Goal: Communication & Community: Answer question/provide support

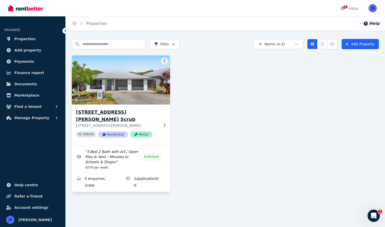
click at [97, 112] on h3 "[STREET_ADDRESS][PERSON_NAME] Scrub" at bounding box center [117, 116] width 83 height 14
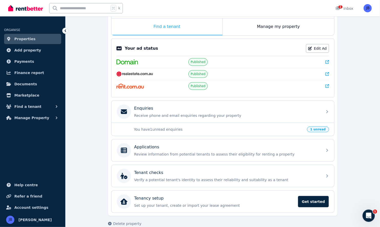
scroll to position [87, 0]
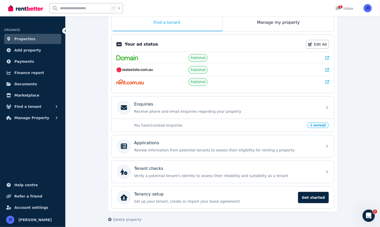
click at [313, 123] on span "1 unread" at bounding box center [318, 126] width 22 height 6
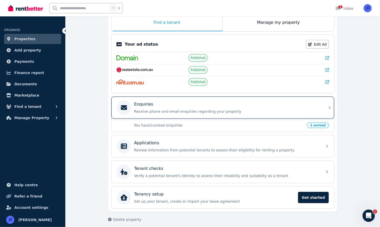
click at [283, 104] on div "Enquiries" at bounding box center [227, 104] width 186 height 6
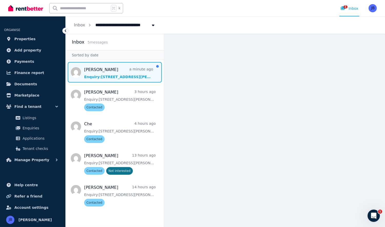
click at [118, 76] on span "Message list" at bounding box center [115, 72] width 98 height 21
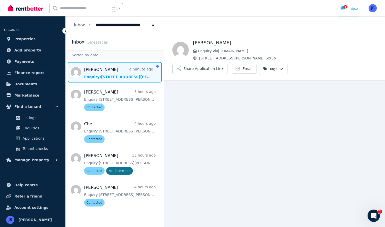
click at [215, 56] on span "[STREET_ADDRESS][PERSON_NAME] Scrub" at bounding box center [288, 58] width 178 height 5
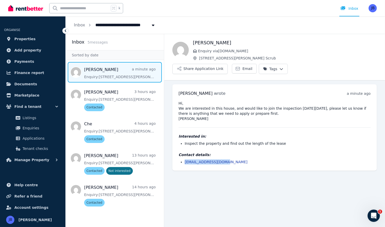
copy link "[EMAIL_ADDRESS][DOMAIN_NAME]"
click at [363, 55] on div "[PERSON_NAME] Enquiry via [DOMAIN_NAME] [STREET_ADDRESS][PERSON_NAME] Scrub Sha…" at bounding box center [274, 56] width 221 height 35
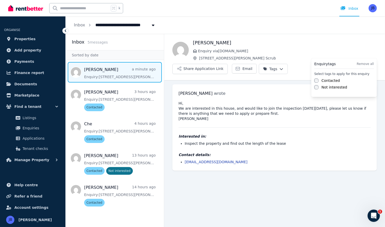
click at [363, 50] on html "**********" at bounding box center [192, 113] width 385 height 227
click at [313, 80] on div "Enquiry tags Remove all Select tags to apply for this enquiry Contacted Not int…" at bounding box center [344, 77] width 66 height 39
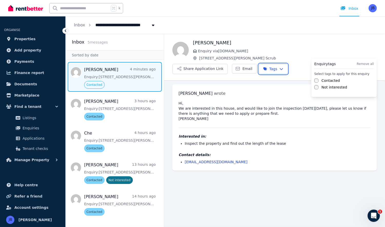
click at [197, 110] on html "**********" at bounding box center [192, 113] width 385 height 227
